Goal: Submit feedback/report problem

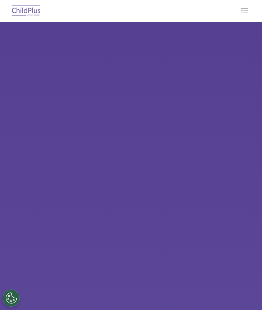
select select "MEDIUM"
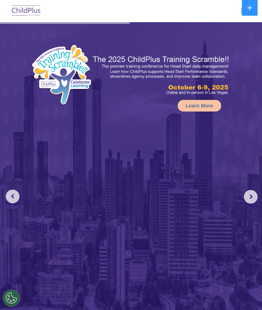
click at [246, 7] on button at bounding box center [250, 8] width 16 height 16
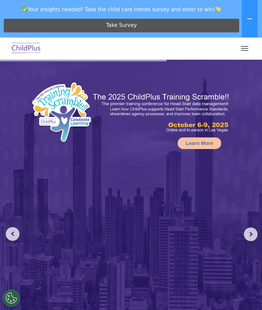
click at [250, 46] on button "button" at bounding box center [245, 48] width 14 height 11
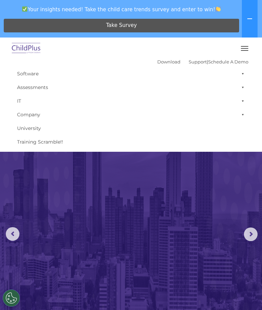
click at [247, 44] on button "button" at bounding box center [245, 48] width 14 height 11
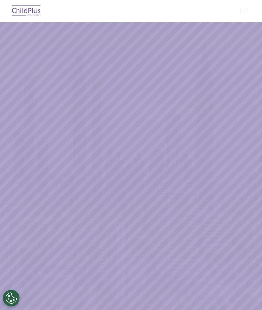
select select "MEDIUM"
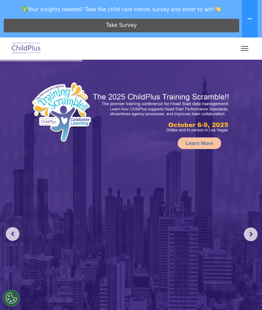
click at [25, 47] on img at bounding box center [26, 49] width 32 height 16
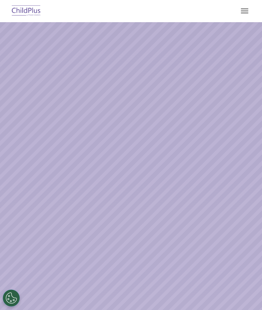
select select "MEDIUM"
